Goal: Task Accomplishment & Management: Manage account settings

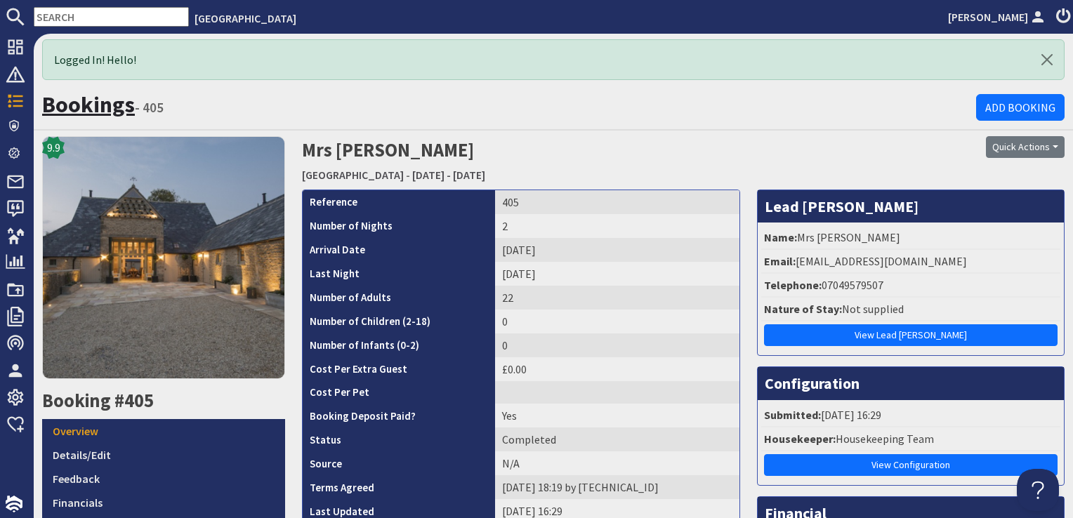
click at [82, 103] on link "Bookings" at bounding box center [88, 105] width 93 height 28
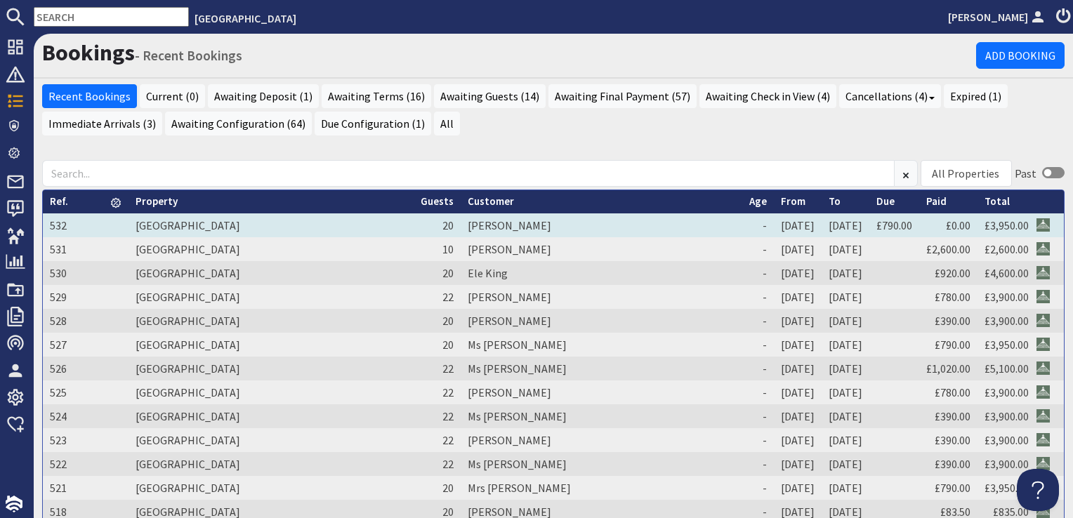
click at [461, 225] on td "[PERSON_NAME]" at bounding box center [602, 226] width 282 height 24
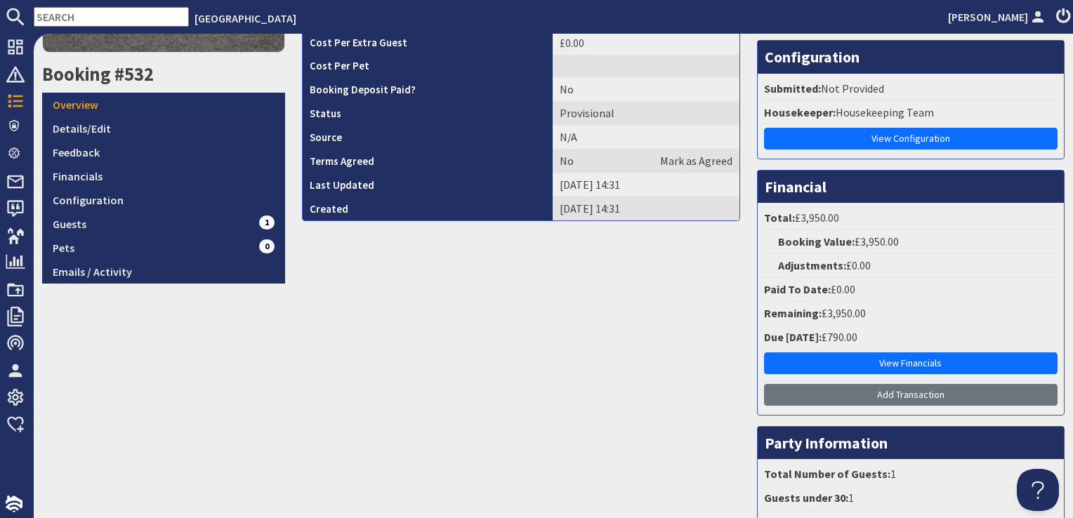
scroll to position [281, 0]
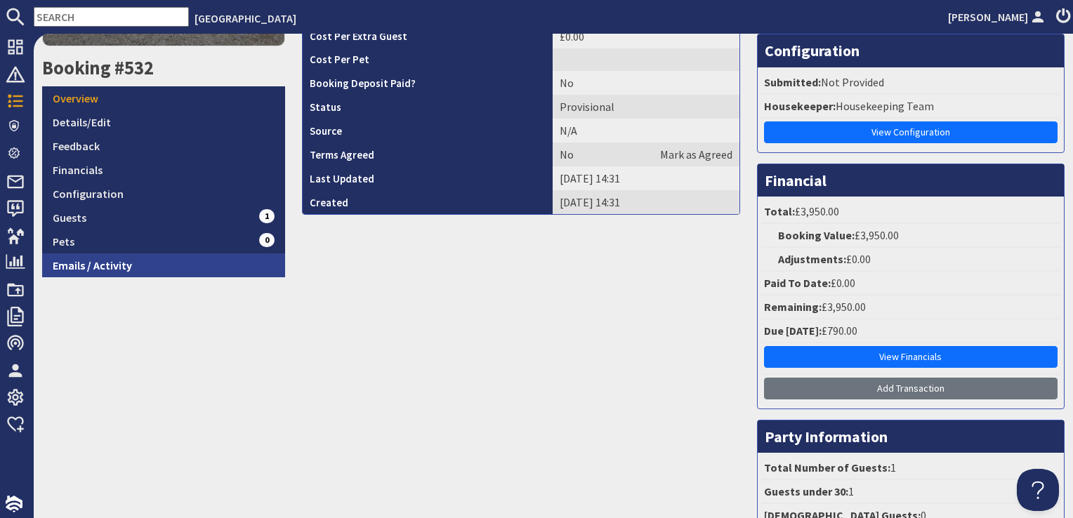
click at [116, 265] on link "Emails / Activity" at bounding box center [163, 266] width 243 height 24
